Goal: Browse casually: Explore the website without a specific task or goal

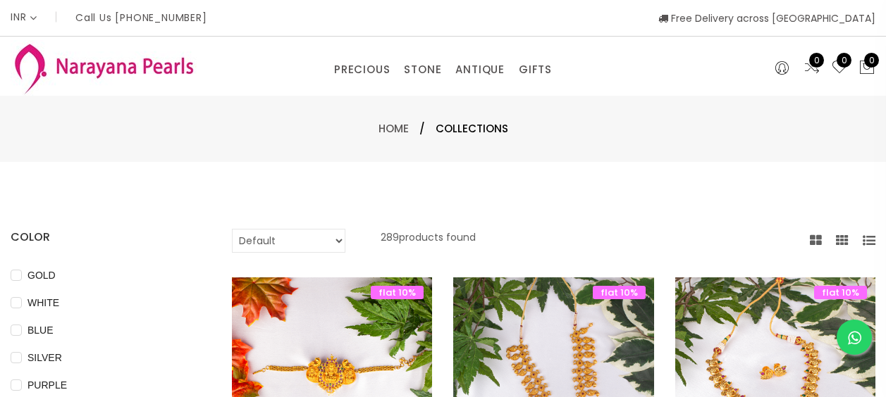
select select "INR"
click at [395, 129] on link "Home" at bounding box center [393, 128] width 30 height 15
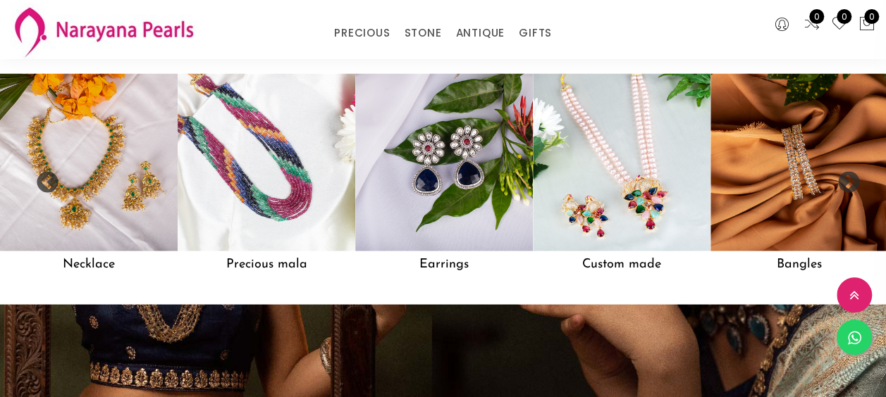
scroll to position [1116, 0]
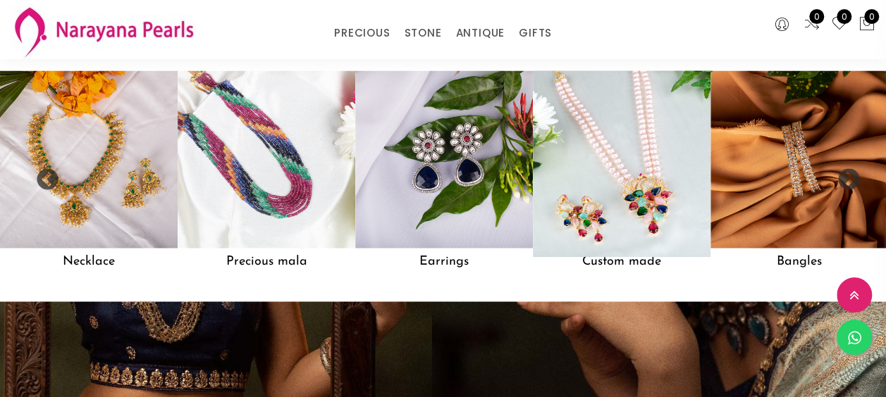
click at [586, 128] on img at bounding box center [621, 158] width 195 height 195
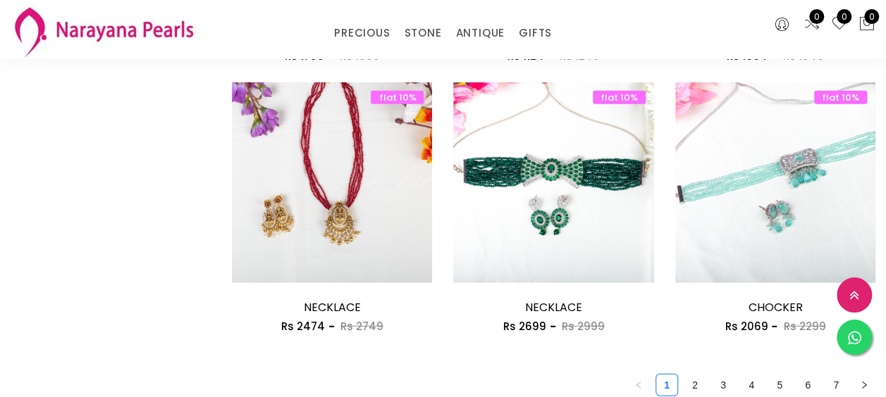
scroll to position [1759, 0]
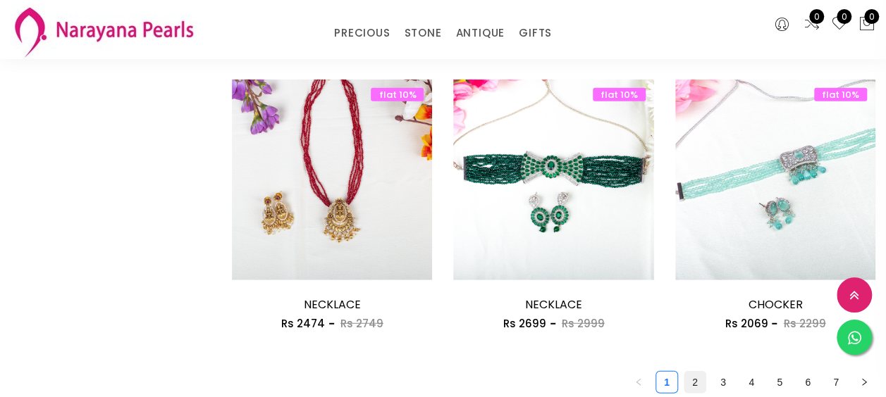
click at [695, 386] on link "2" at bounding box center [694, 382] width 21 height 21
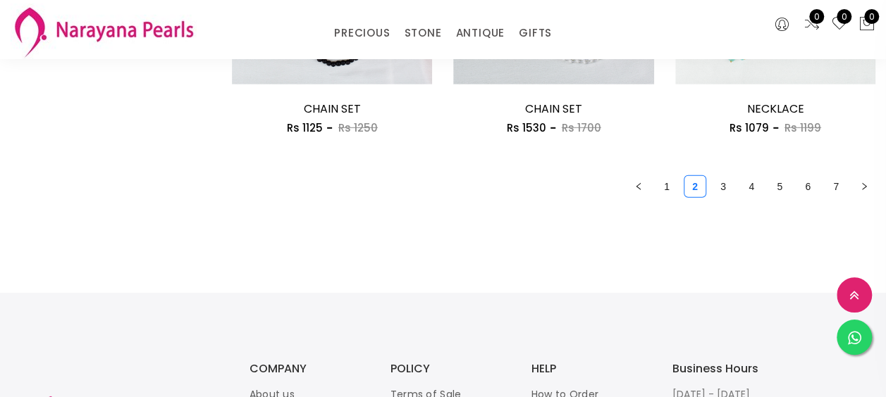
scroll to position [1957, 0]
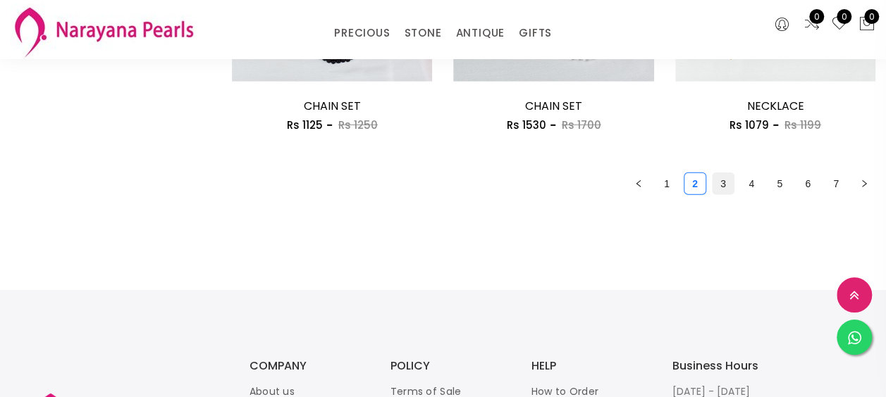
drag, startPoint x: 729, startPoint y: 171, endPoint x: 726, endPoint y: 183, distance: 12.3
click at [726, 183] on link "3" at bounding box center [722, 183] width 21 height 21
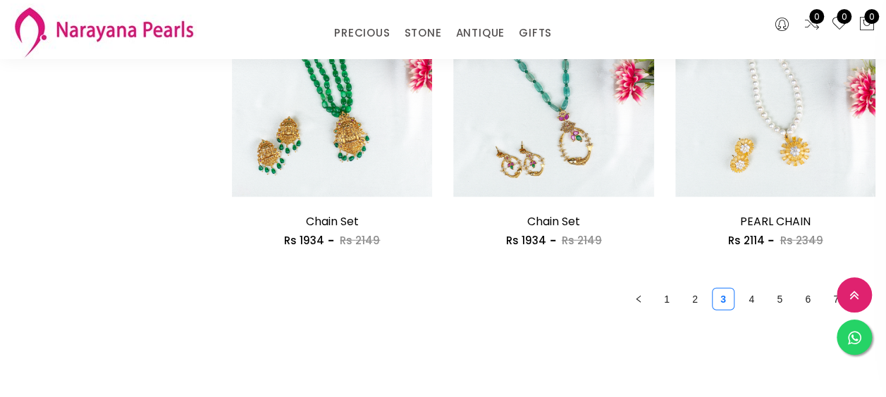
scroll to position [1831, 0]
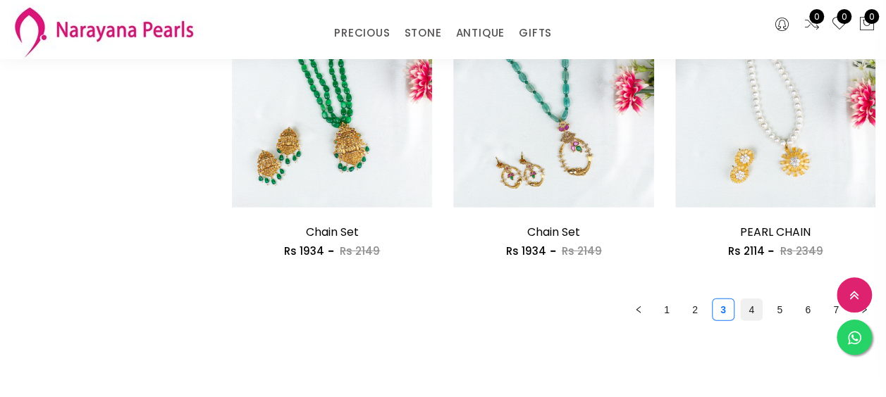
click at [742, 304] on link "4" at bounding box center [751, 309] width 21 height 21
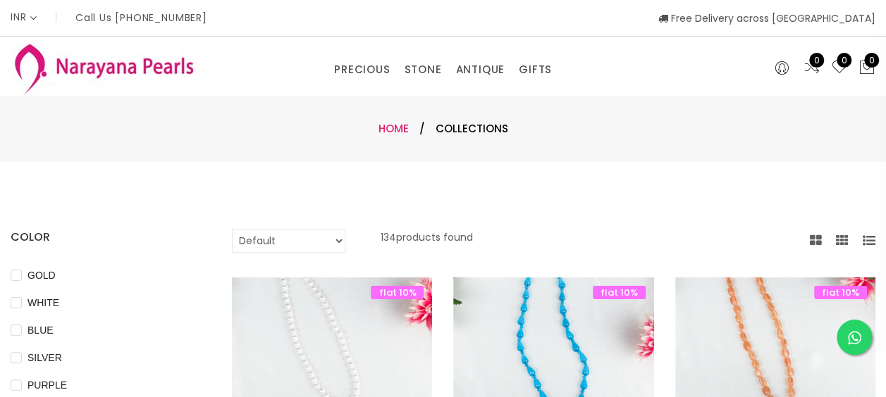
click at [389, 133] on link "Home" at bounding box center [393, 128] width 30 height 15
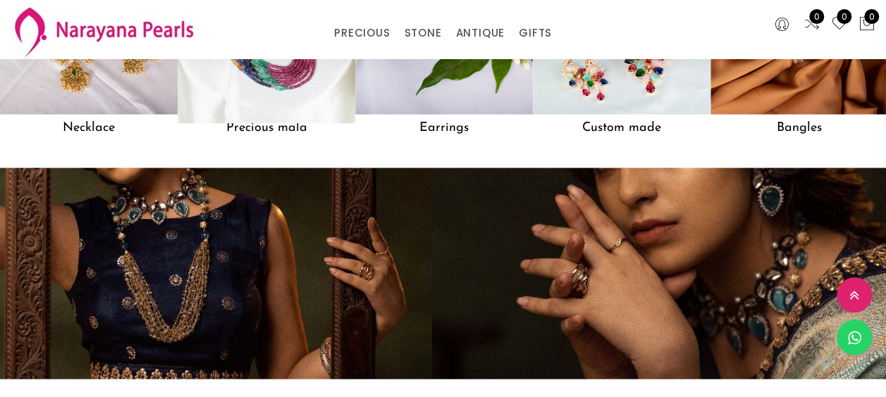
scroll to position [1254, 0]
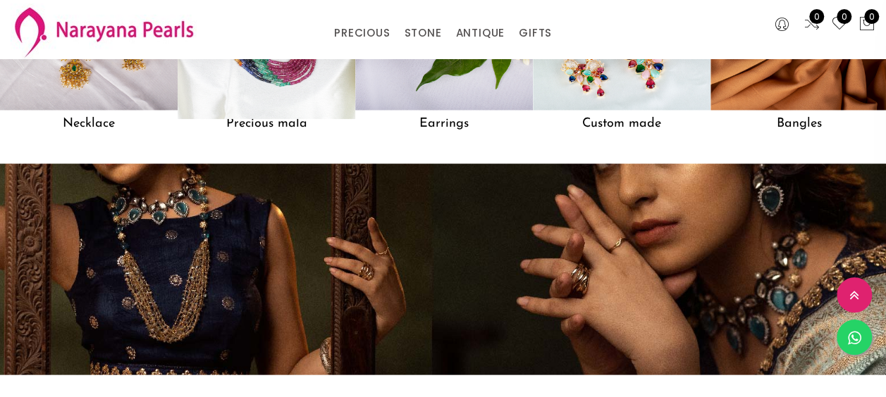
click at [321, 100] on img at bounding box center [265, 20] width 195 height 195
